Goal: Task Accomplishment & Management: Complete application form

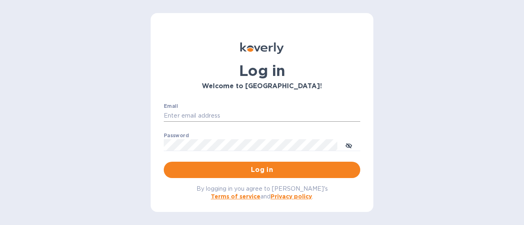
click at [217, 116] on input "Email" at bounding box center [262, 116] width 196 height 12
type input "rick@thevinbin.com"
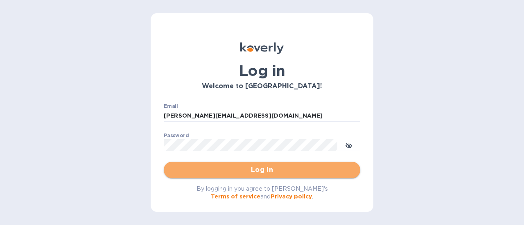
click at [262, 170] on span "Log in" at bounding box center [261, 170] width 183 height 10
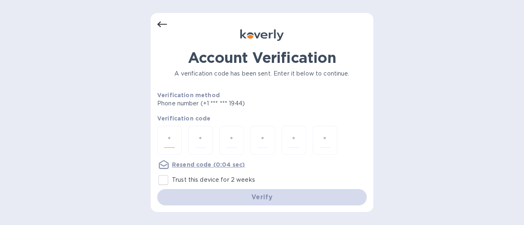
click at [171, 140] on input "number" at bounding box center [169, 140] width 11 height 15
type input "7"
type input "0"
type input "1"
type input "9"
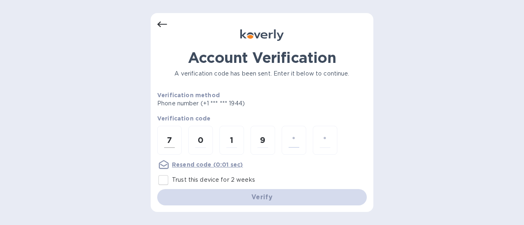
type input "2"
type input "8"
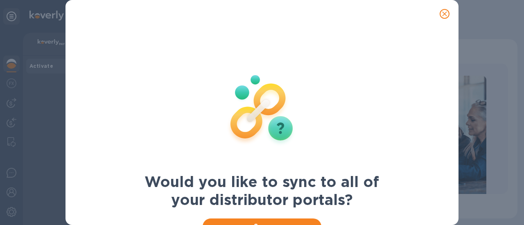
scroll to position [34, 0]
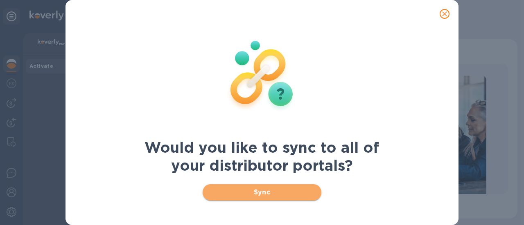
click at [277, 192] on span "Sync" at bounding box center [262, 193] width 106 height 10
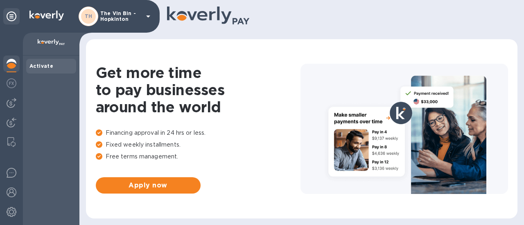
click at [129, 16] on p "The Vin Bin - Hopkinton" at bounding box center [120, 16] width 41 height 11
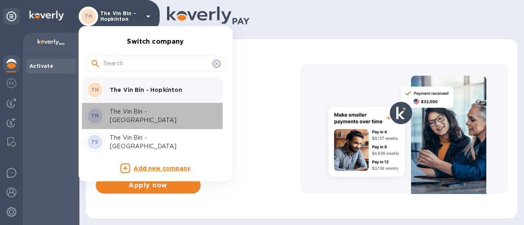
click at [169, 115] on p "The Vin Bin - [GEOGRAPHIC_DATA]" at bounding box center [161, 116] width 103 height 17
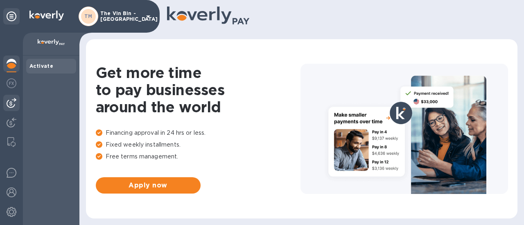
click at [13, 100] on img at bounding box center [12, 103] width 10 height 10
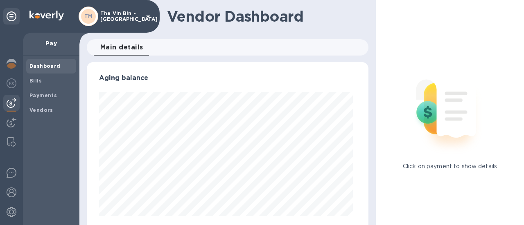
scroll to position [177, 278]
click at [39, 80] on b "Bills" at bounding box center [35, 81] width 12 height 6
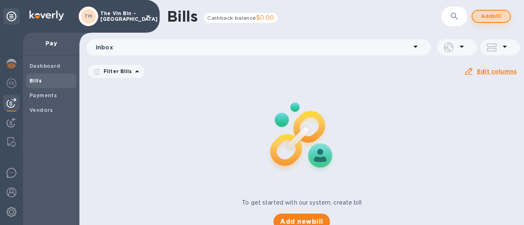
click at [498, 15] on span "Add bill" at bounding box center [491, 16] width 25 height 10
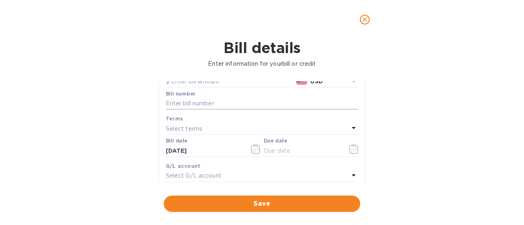
scroll to position [41, 0]
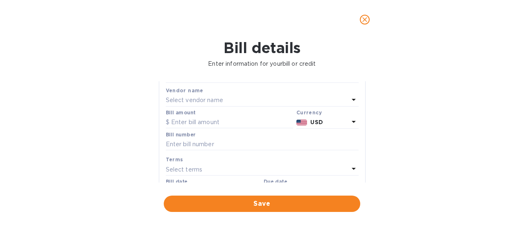
click at [228, 97] on div "Select vendor name" at bounding box center [257, 100] width 183 height 11
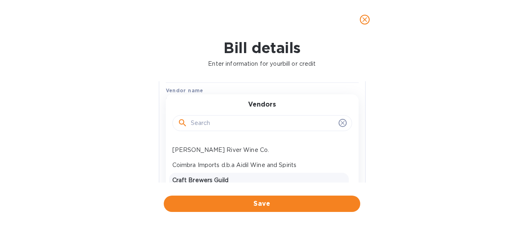
scroll to position [123, 0]
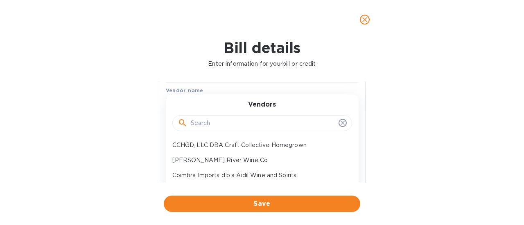
click at [218, 158] on p "Charles River Wine Co." at bounding box center [258, 160] width 173 height 9
type input "12/13/2025"
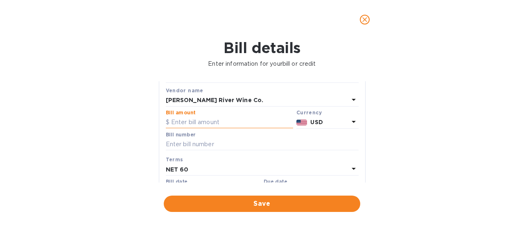
click at [213, 122] on input "text" at bounding box center [229, 123] width 127 height 12
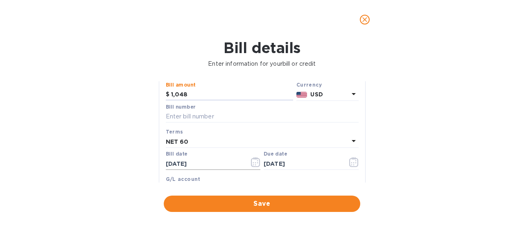
scroll to position [82, 0]
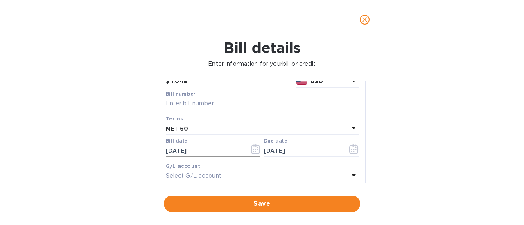
type input "1,048"
click at [251, 149] on icon "button" at bounding box center [255, 149] width 9 height 10
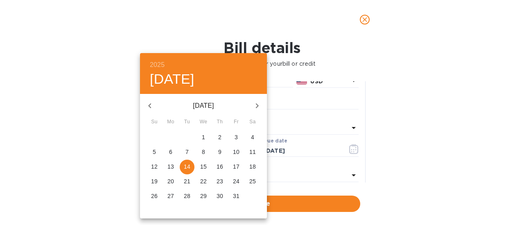
click at [151, 107] on icon "button" at bounding box center [150, 106] width 10 height 10
click at [151, 106] on icon "button" at bounding box center [150, 106] width 10 height 10
click at [220, 166] on p "14" at bounding box center [219, 167] width 7 height 8
type input "08/14/2025"
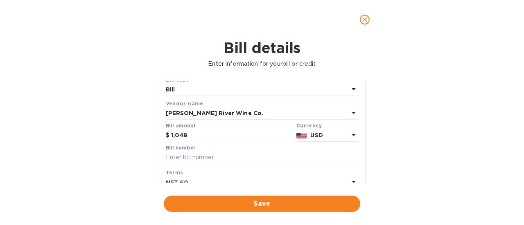
scroll to position [41, 0]
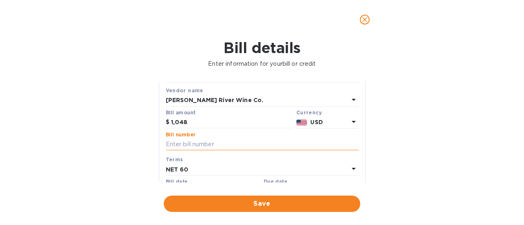
click at [204, 143] on input "text" at bounding box center [262, 145] width 193 height 12
paste input "87719"
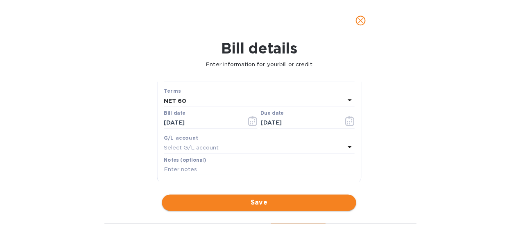
scroll to position [123, 0]
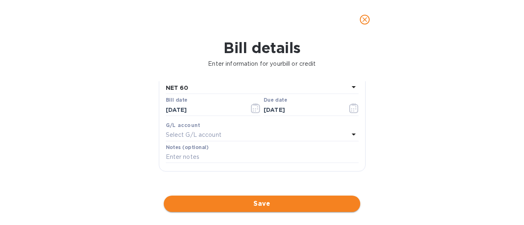
type input "87719"
click at [255, 203] on span "Save" at bounding box center [261, 204] width 183 height 10
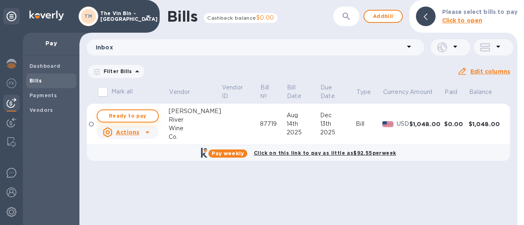
click at [133, 118] on span "Ready to pay" at bounding box center [127, 116] width 47 height 10
checkbox input "true"
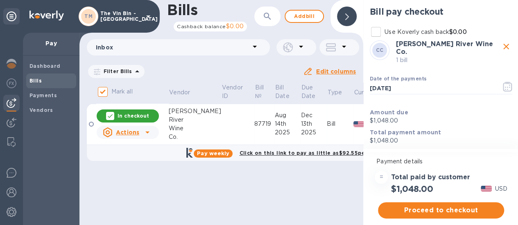
scroll to position [0, 0]
click at [507, 82] on icon "button" at bounding box center [507, 87] width 9 height 10
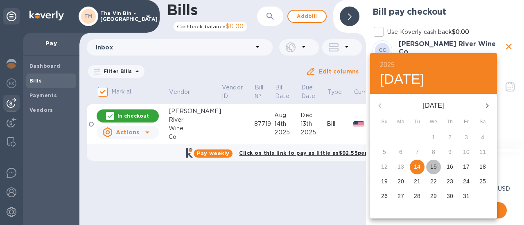
click at [433, 164] on p "15" at bounding box center [433, 167] width 7 height 8
type input "10/15/2025"
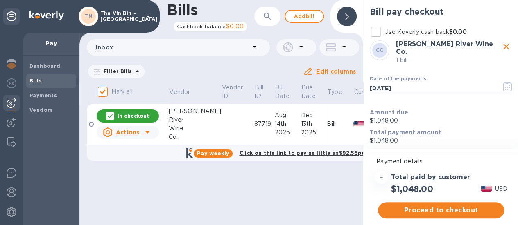
scroll to position [6, 0]
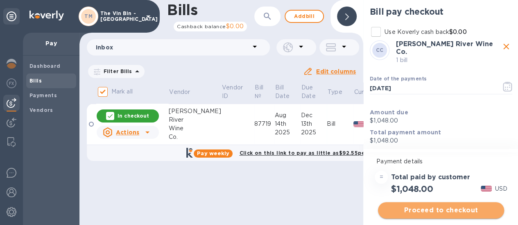
click at [447, 206] on span "Proceed to checkout" at bounding box center [440, 211] width 113 height 10
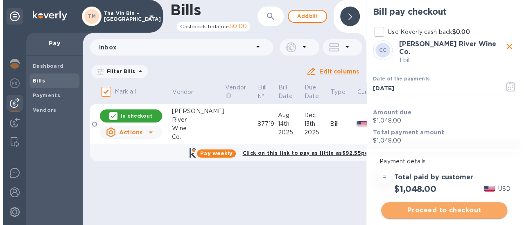
scroll to position [0, 0]
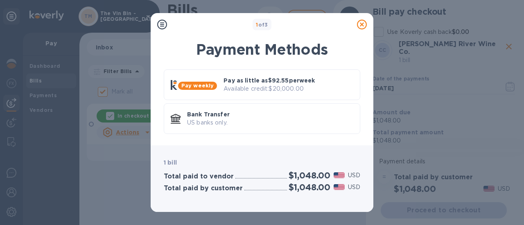
drag, startPoint x: 228, startPoint y: 124, endPoint x: 230, endPoint y: 128, distance: 4.8
click at [228, 124] on p "US banks only." at bounding box center [270, 123] width 166 height 9
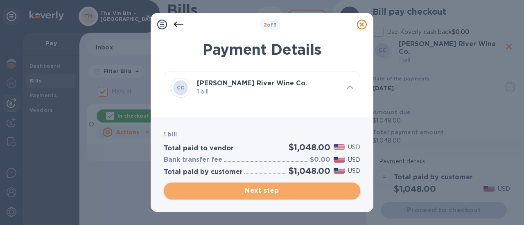
click at [256, 192] on span "Next step" at bounding box center [261, 191] width 183 height 10
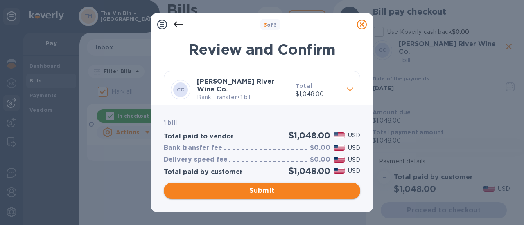
click at [254, 194] on span "Submit" at bounding box center [261, 191] width 183 height 10
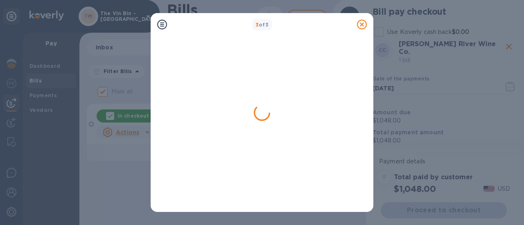
checkbox input "false"
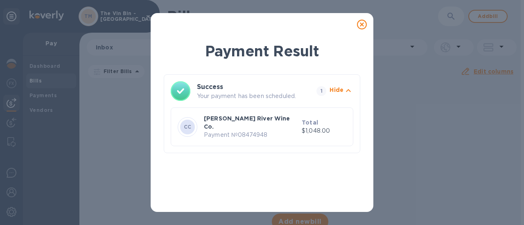
click at [363, 22] on icon at bounding box center [362, 25] width 10 height 10
